Goal: Information Seeking & Learning: Learn about a topic

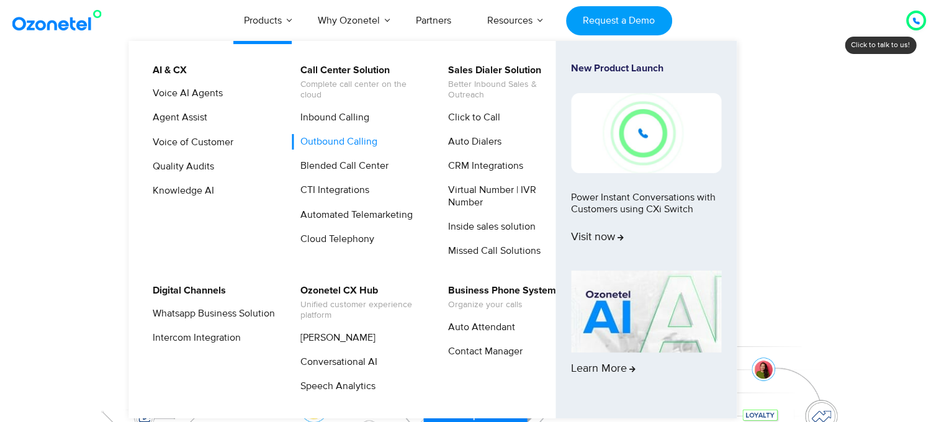
click at [359, 140] on link "Outbound Calling" at bounding box center [335, 142] width 87 height 16
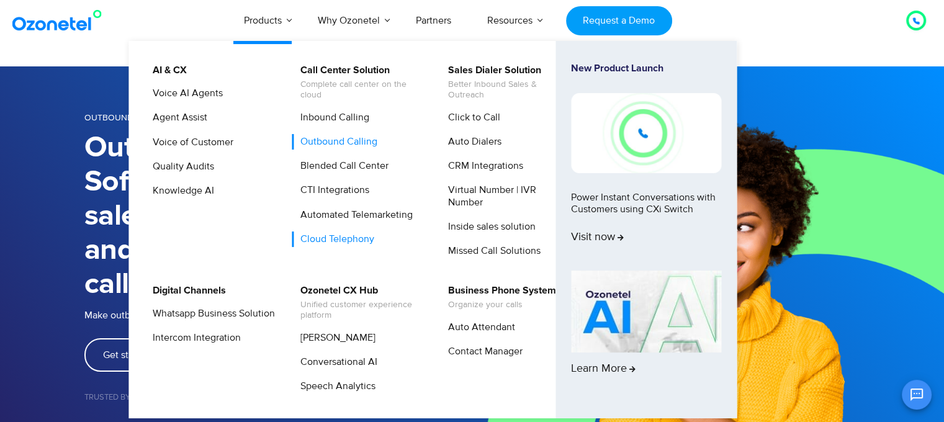
click at [351, 235] on link "Cloud Telephony" at bounding box center [334, 240] width 84 height 16
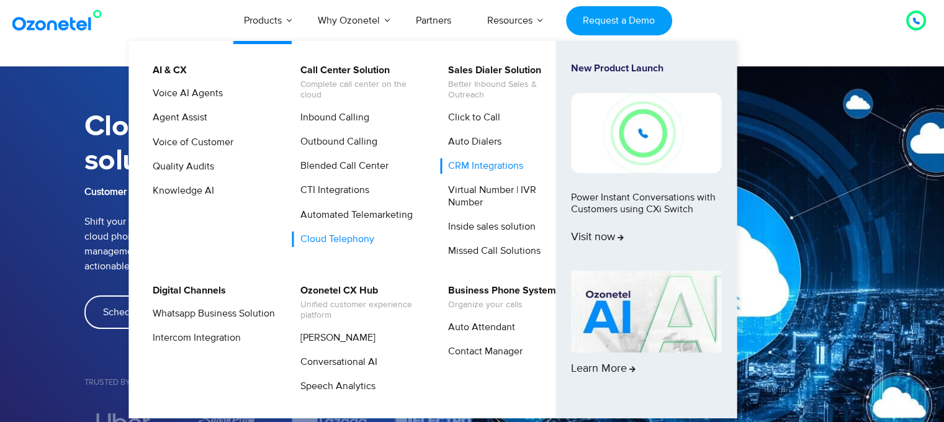
click at [509, 168] on link "CRM Integrations" at bounding box center [482, 166] width 85 height 16
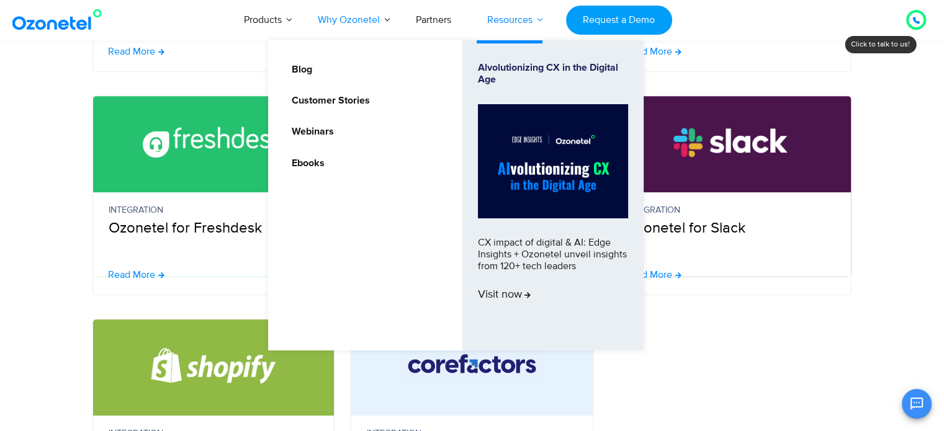
scroll to position [517, 0]
